Goal: Navigation & Orientation: Find specific page/section

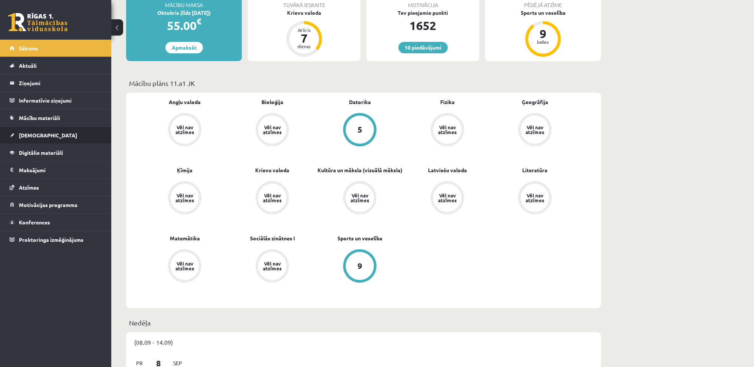
scroll to position [148, 0]
click at [34, 133] on span "[DEMOGRAPHIC_DATA]" at bounding box center [48, 135] width 58 height 7
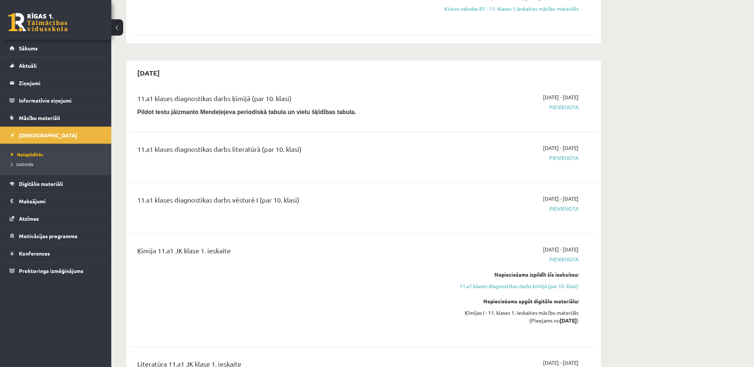
scroll to position [259, 0]
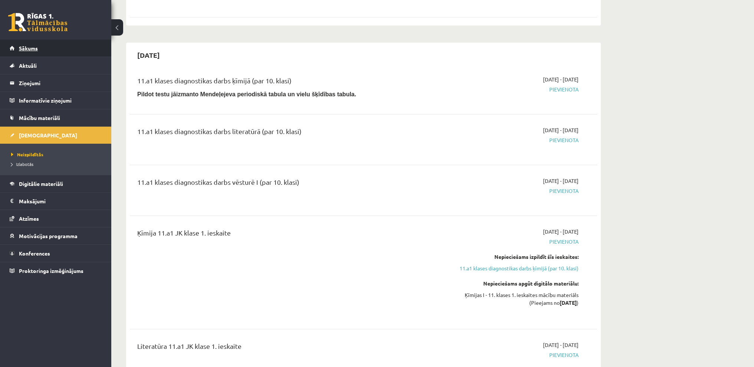
click at [70, 44] on link "Sākums" at bounding box center [56, 48] width 92 height 17
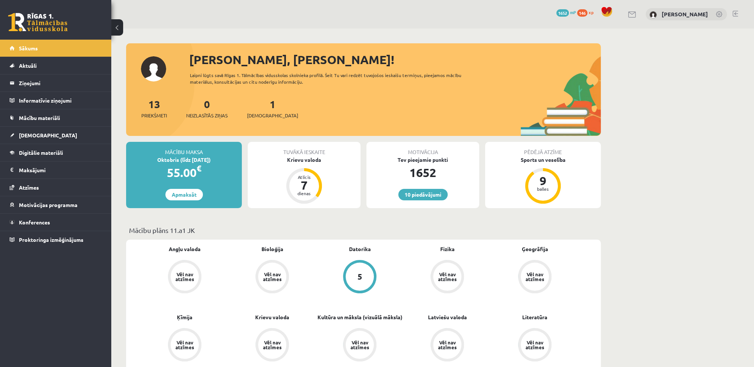
click at [733, 14] on link at bounding box center [735, 14] width 6 height 6
